Goal: Information Seeking & Learning: Check status

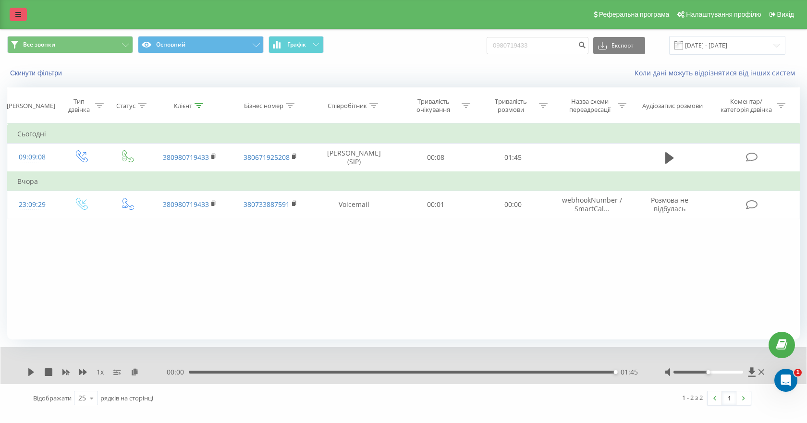
click at [24, 15] on link at bounding box center [18, 14] width 17 height 13
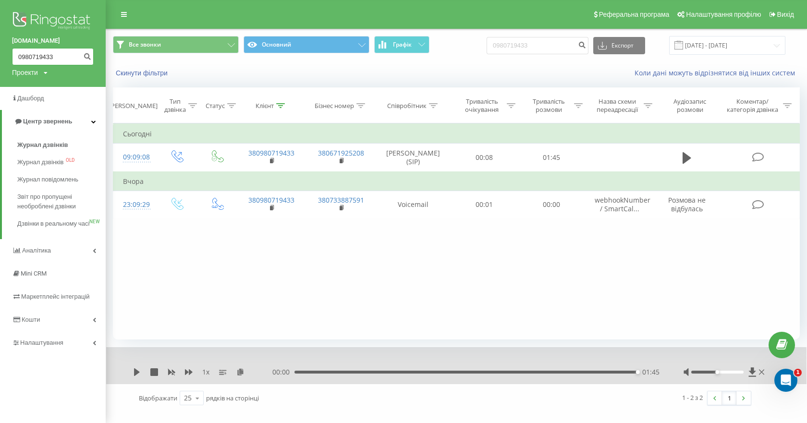
drag, startPoint x: 47, startPoint y: 58, endPoint x: 51, endPoint y: 54, distance: 5.9
click at [51, 56] on input "0980719433" at bounding box center [53, 56] width 82 height 17
type input "098071943"
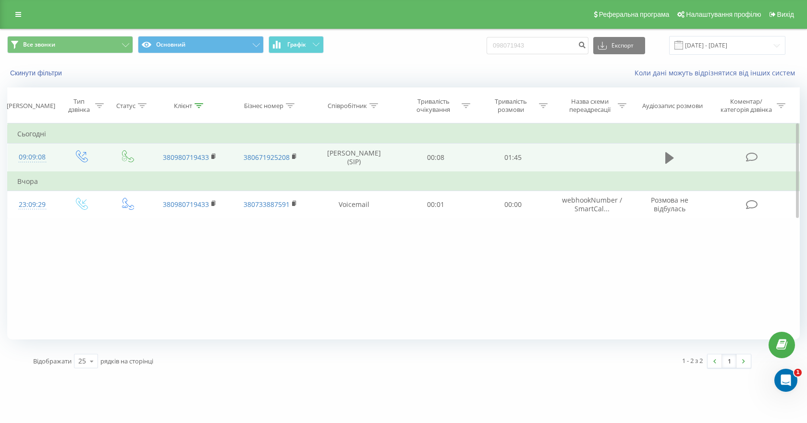
click at [671, 163] on icon at bounding box center [670, 157] width 9 height 13
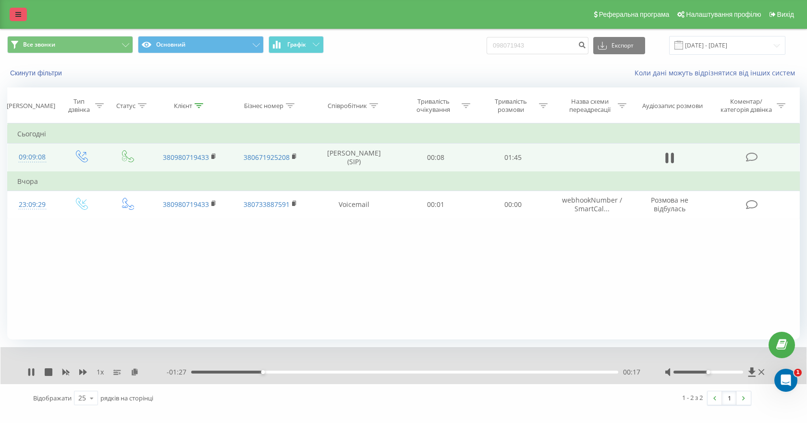
click at [12, 15] on link at bounding box center [18, 14] width 17 height 13
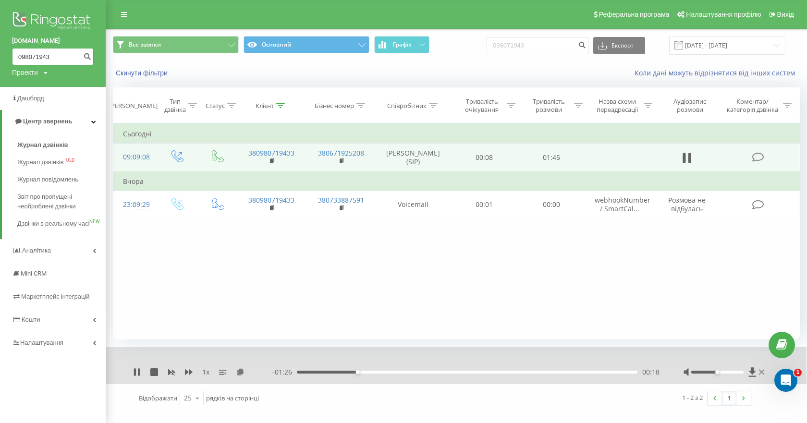
click at [49, 64] on input "098071943" at bounding box center [53, 56] width 82 height 17
paste input "0956811956"
type input "0980719430956811956"
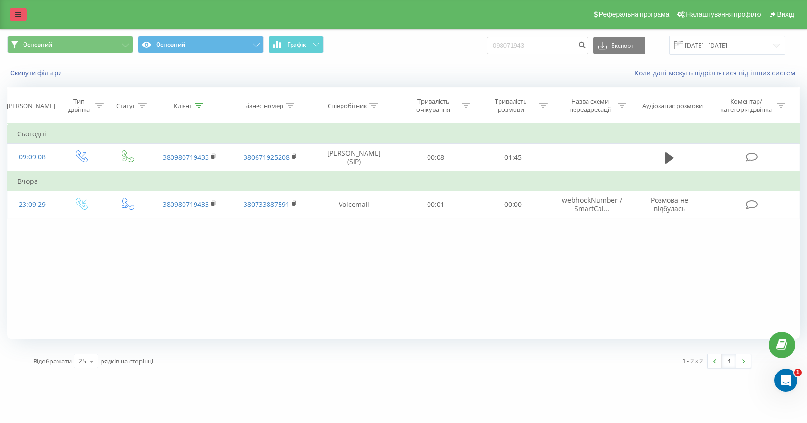
click at [18, 14] on icon at bounding box center [18, 14] width 6 height 7
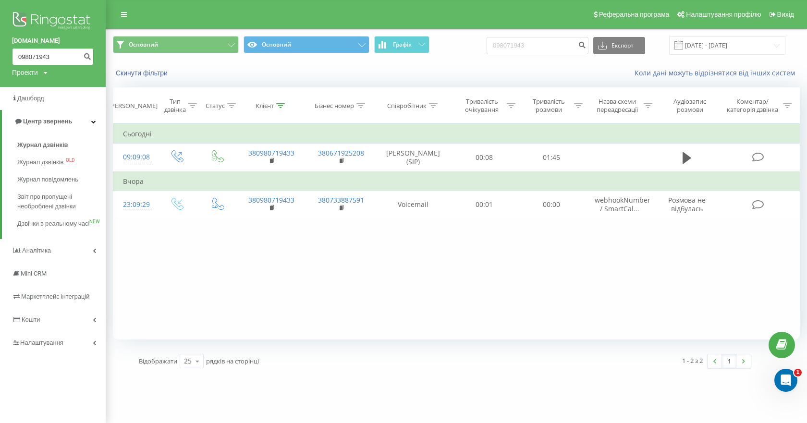
click at [40, 54] on input "098071943" at bounding box center [53, 56] width 82 height 17
paste input "0956811956"
click at [49, 53] on input "0980710956811956943" at bounding box center [53, 56] width 82 height 17
paste input "56811956"
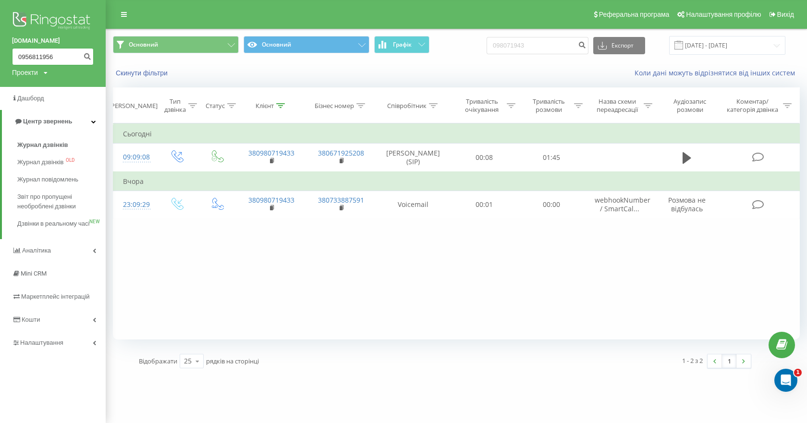
type input "0956811956"
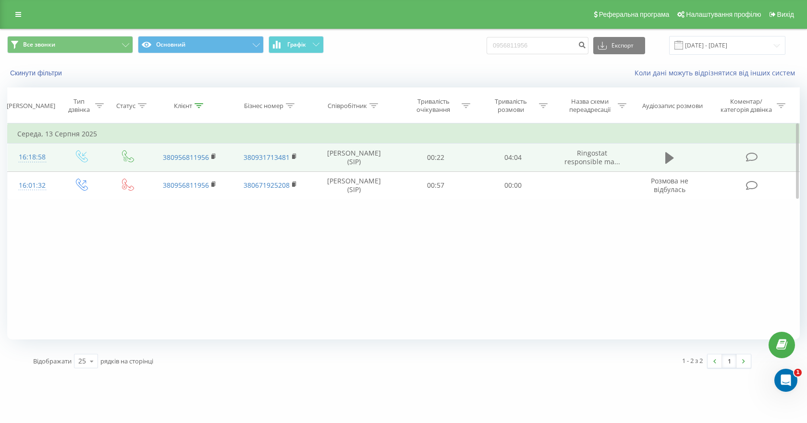
click at [671, 158] on icon at bounding box center [670, 158] width 9 height 12
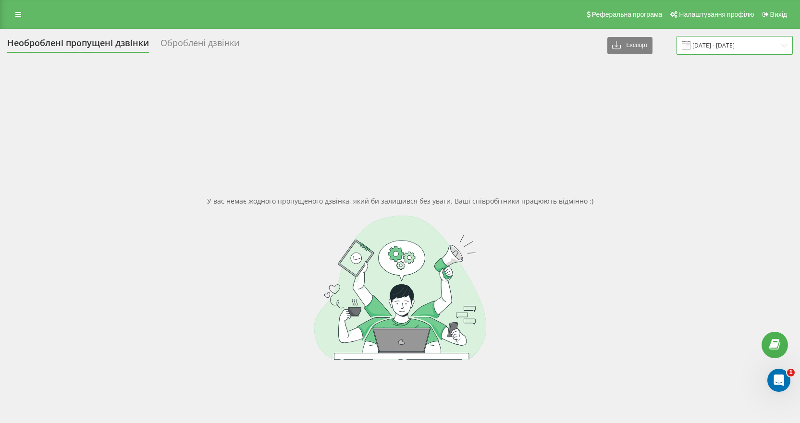
click at [739, 46] on input "[DATE] - [DATE]" at bounding box center [735, 45] width 116 height 19
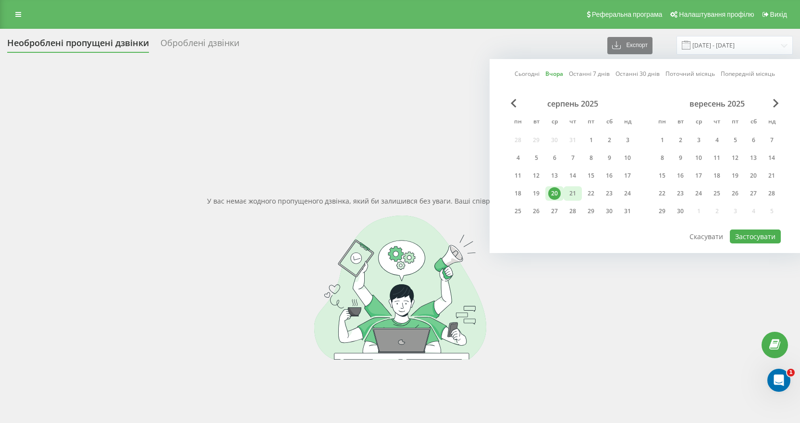
click at [573, 191] on div "21" at bounding box center [573, 193] width 12 height 12
click at [748, 236] on button "Застосувати" at bounding box center [755, 237] width 51 height 14
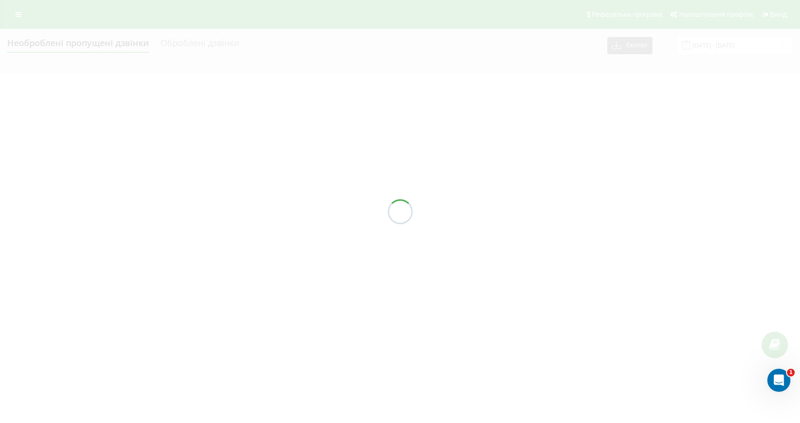
type input "[DATE] - [DATE]"
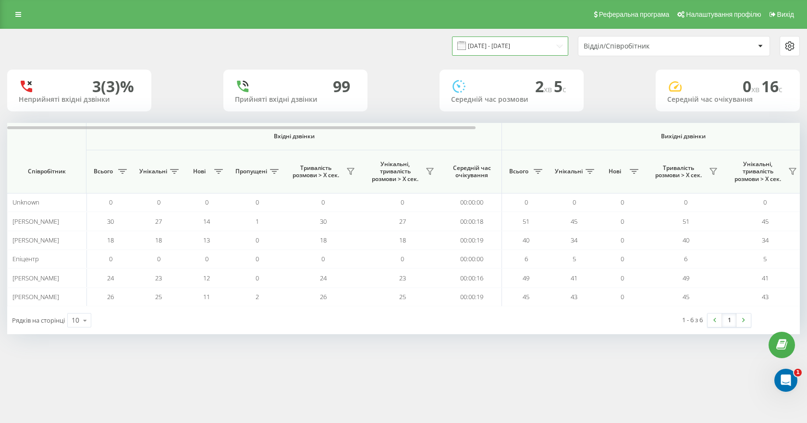
click at [522, 41] on input "[DATE] - [DATE]" at bounding box center [510, 46] width 116 height 19
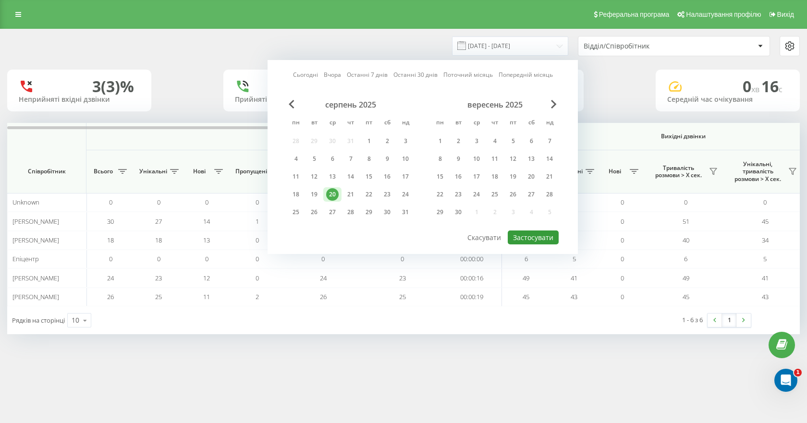
click at [553, 236] on button "Застосувати" at bounding box center [533, 238] width 51 height 14
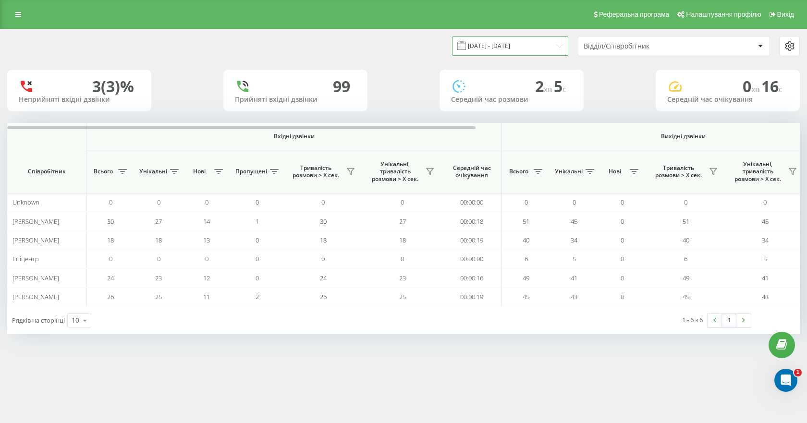
click at [510, 50] on input "[DATE] - [DATE]" at bounding box center [510, 46] width 116 height 19
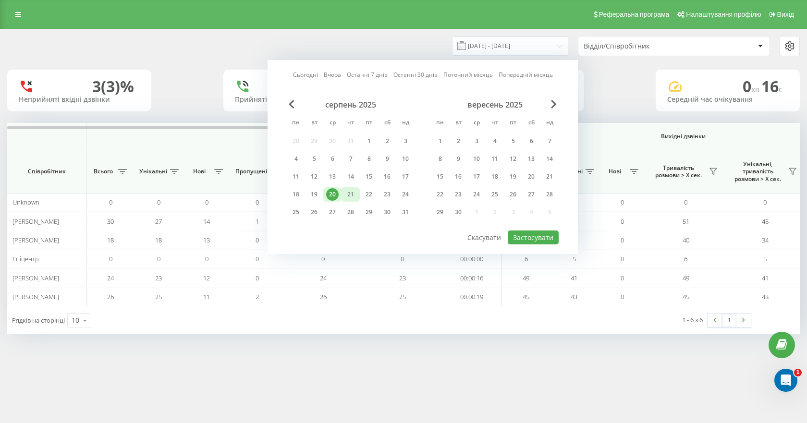
click at [349, 196] on div "21" at bounding box center [351, 194] width 12 height 12
click at [527, 237] on button "Застосувати" at bounding box center [533, 238] width 51 height 14
type input "[DATE] - [DATE]"
